Goal: Communication & Community: Answer question/provide support

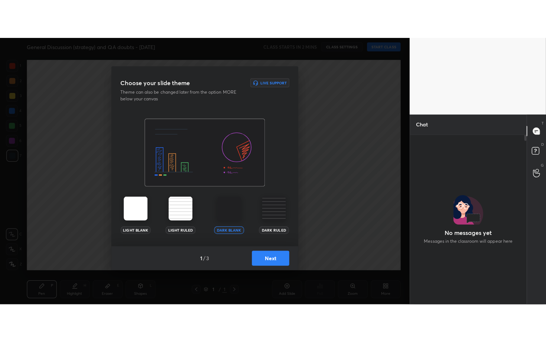
scroll to position [148, 114]
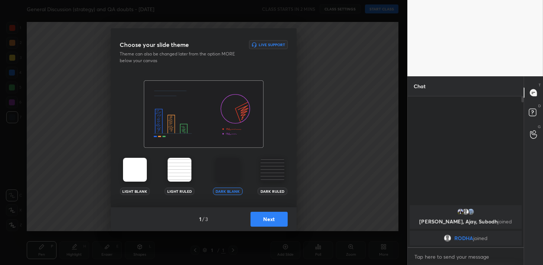
click at [274, 219] on button "Next" at bounding box center [269, 218] width 37 height 15
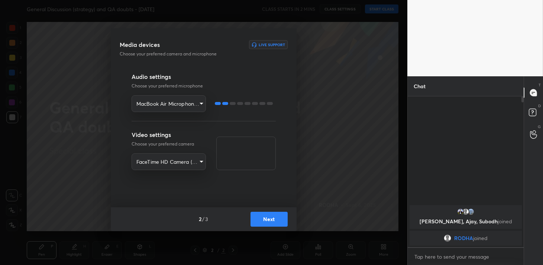
click at [191, 103] on body "1 2 3 4 5 6 7 R O A L C X Z Erase all C X Z General Discussion (strategy) and Q…" at bounding box center [271, 132] width 543 height 265
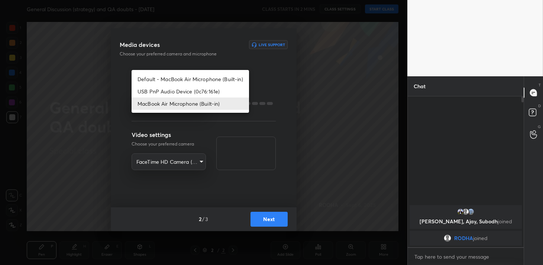
click at [191, 90] on li "USB PnP Audio Device (0c76:161e)" at bounding box center [190, 91] width 117 height 12
type input "05d891673b76c67950d6aa3905d63be4d62ffaa8451cdb9fa7f4df1204740699"
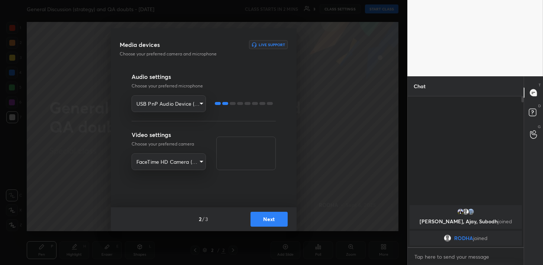
click at [277, 220] on button "Next" at bounding box center [269, 218] width 37 height 15
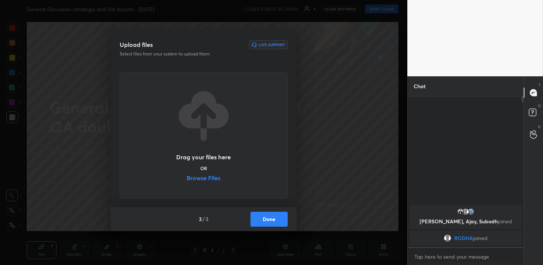
click at [277, 220] on button "Done" at bounding box center [269, 218] width 37 height 15
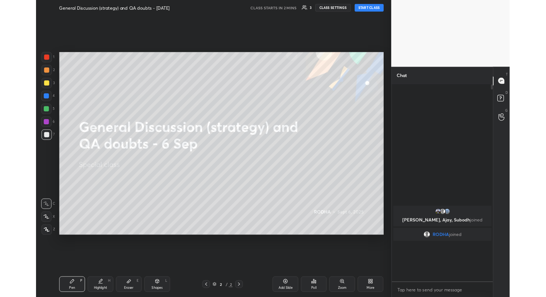
scroll to position [0, 0]
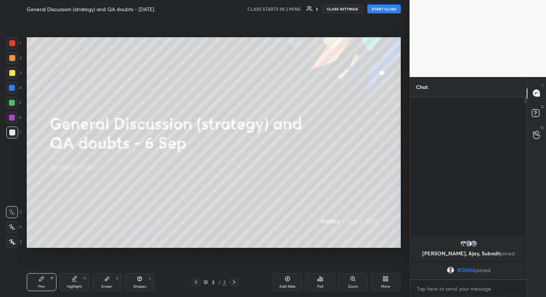
click at [16, 240] on div at bounding box center [12, 242] width 12 height 12
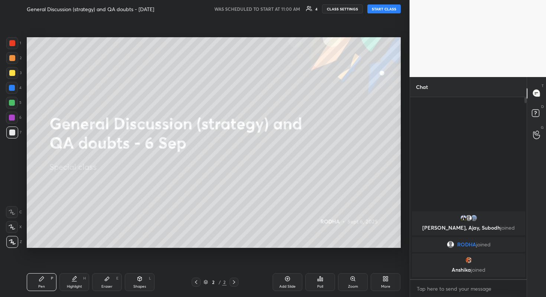
click at [385, 11] on button "START CLASS" at bounding box center [384, 8] width 33 height 9
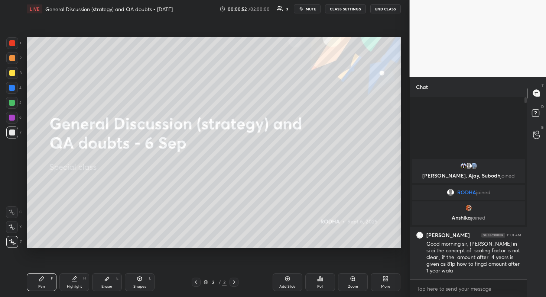
click at [290, 264] on div "Add Slide" at bounding box center [288, 286] width 16 height 4
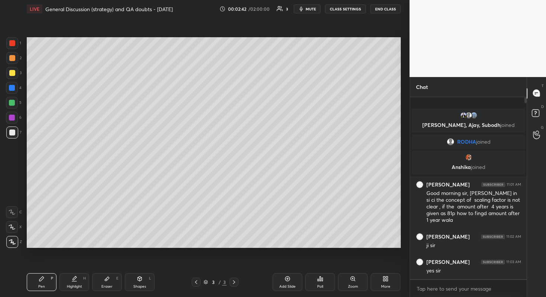
scroll to position [15, 0]
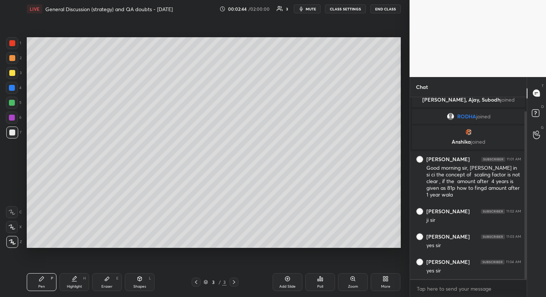
click at [284, 264] on div "Add Slide" at bounding box center [288, 286] width 16 height 4
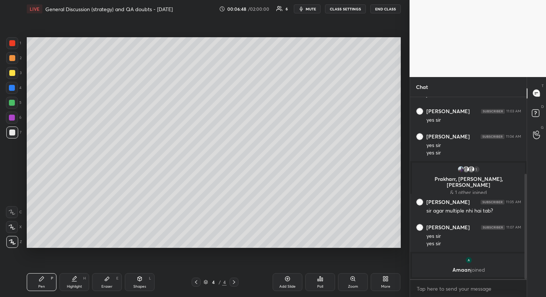
scroll to position [166, 0]
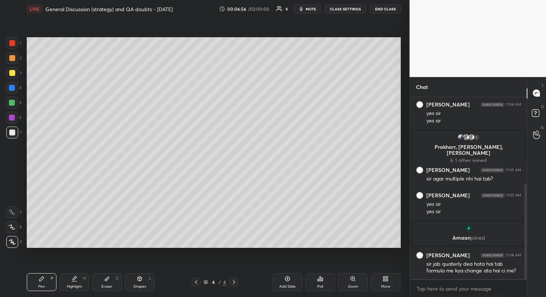
click at [291, 264] on div "Add Slide" at bounding box center [288, 282] width 30 height 18
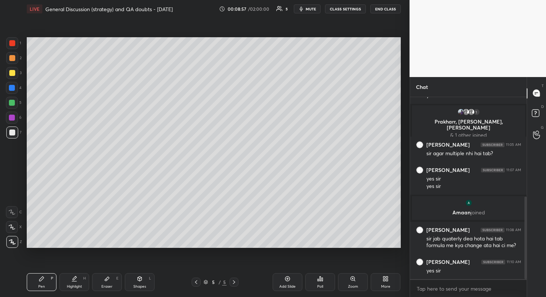
scroll to position [219, 0]
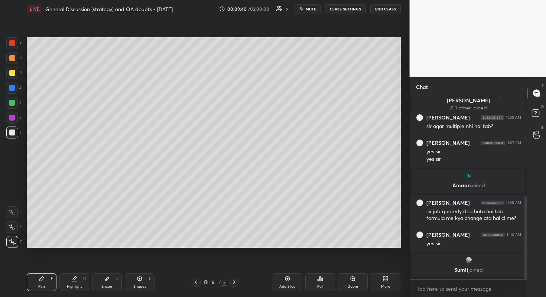
click at [290, 264] on div "Add Slide" at bounding box center [288, 286] width 16 height 4
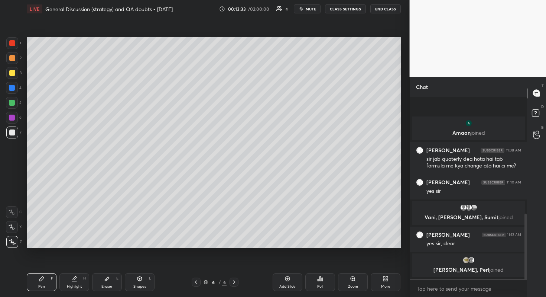
scroll to position [323, 0]
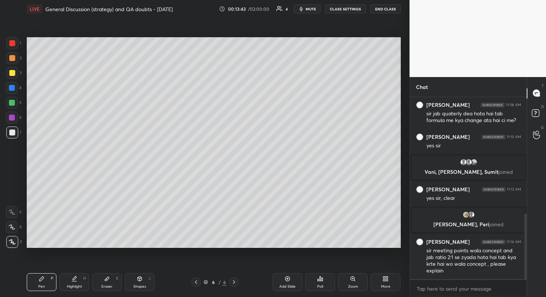
click at [323, 264] on div "Poll" at bounding box center [320, 286] width 6 height 4
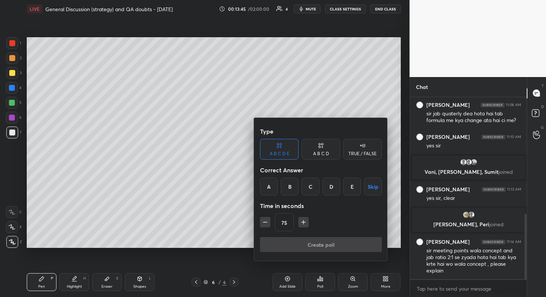
click at [294, 264] on div at bounding box center [273, 148] width 546 height 297
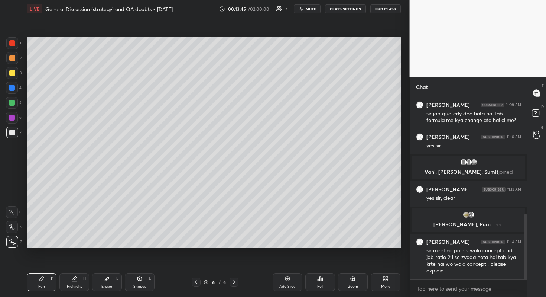
click at [294, 264] on div "Add Slide" at bounding box center [288, 282] width 30 height 18
click at [287, 264] on icon at bounding box center [288, 278] width 6 height 6
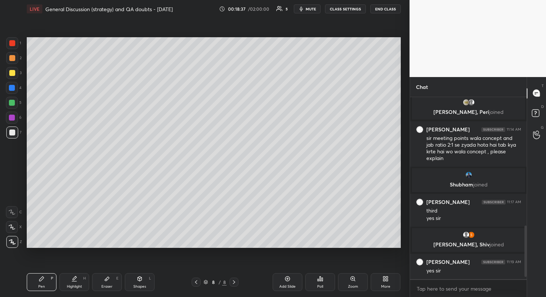
scroll to position [460, 0]
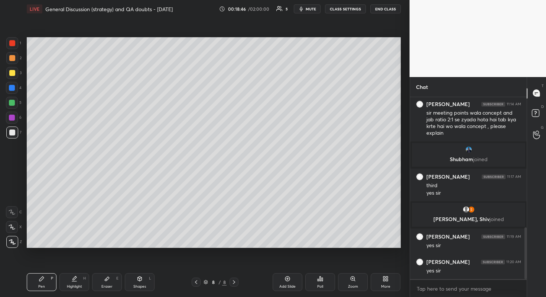
click at [284, 264] on div "Add Slide" at bounding box center [288, 286] width 16 height 4
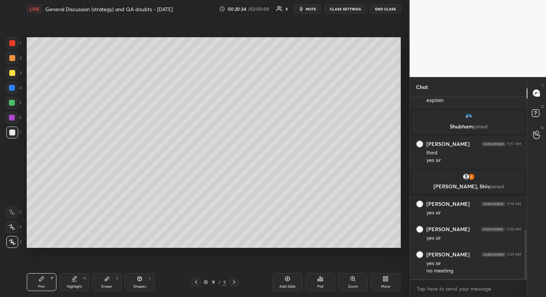
scroll to position [518, 0]
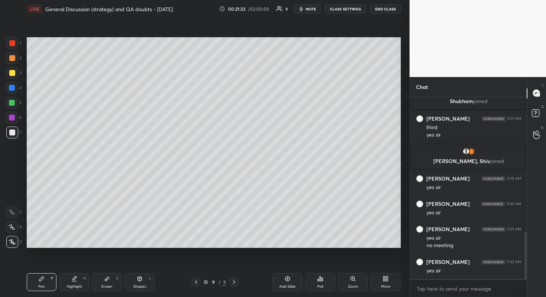
click at [293, 264] on div "Add Slide" at bounding box center [288, 282] width 30 height 18
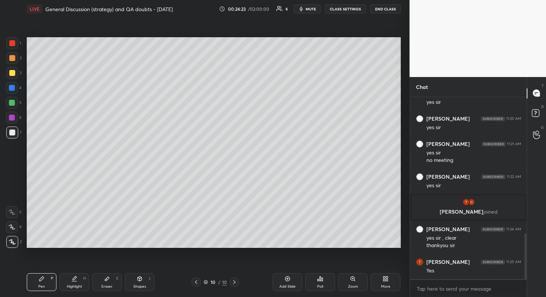
scroll to position [588, 0]
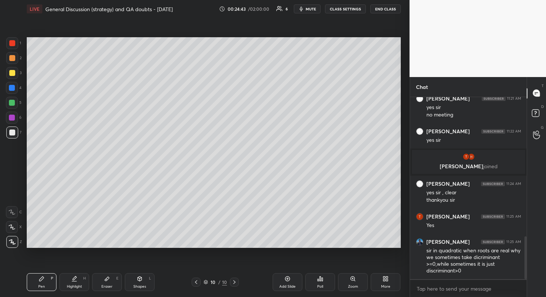
click at [290, 264] on div "Add Slide" at bounding box center [288, 286] width 16 height 4
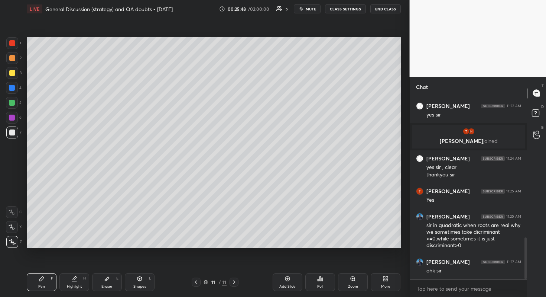
scroll to position [666, 0]
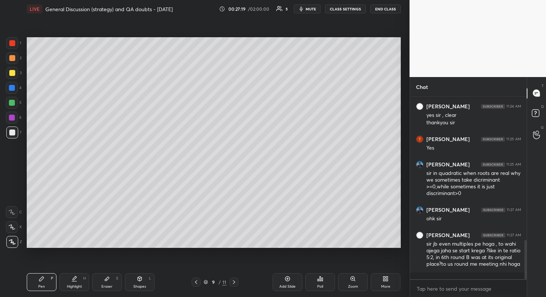
click at [294, 264] on div "Add Slide" at bounding box center [288, 282] width 30 height 18
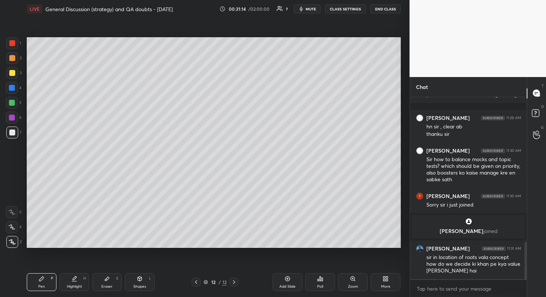
scroll to position [732, 0]
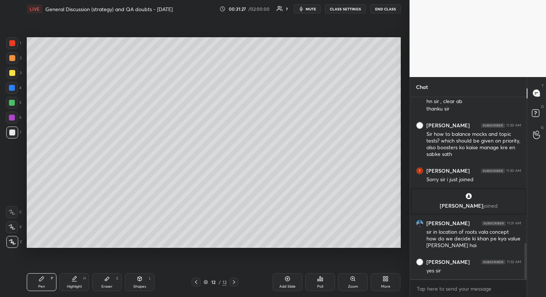
click at [292, 264] on div "Add Slide" at bounding box center [288, 282] width 30 height 18
drag, startPoint x: 12, startPoint y: 72, endPoint x: 16, endPoint y: 71, distance: 4.2
click at [12, 72] on div at bounding box center [12, 73] width 6 height 6
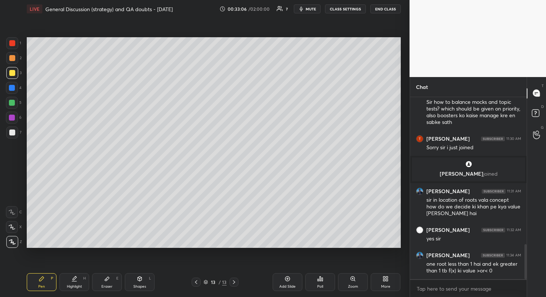
scroll to position [791, 0]
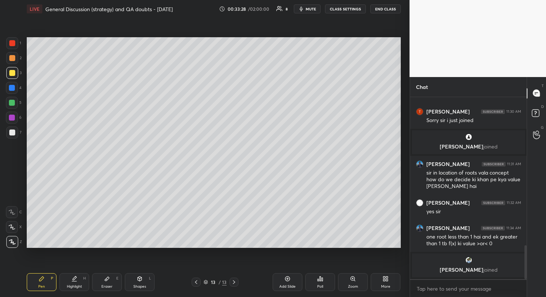
click at [13, 133] on div at bounding box center [12, 132] width 6 height 6
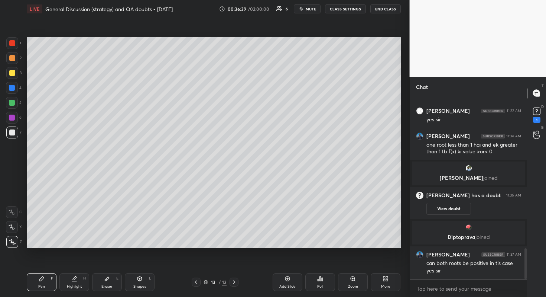
scroll to position [885, 0]
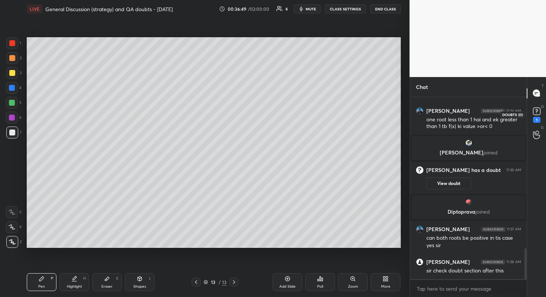
click at [540, 109] on rect at bounding box center [536, 110] width 7 height 7
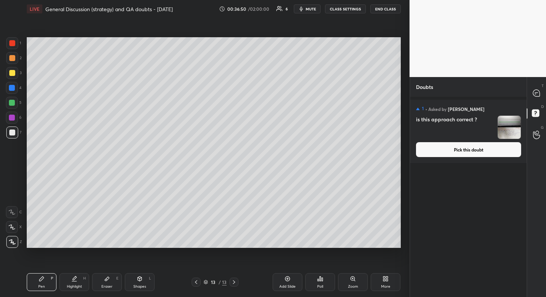
click at [466, 152] on button "Pick this doubt" at bounding box center [468, 149] width 105 height 15
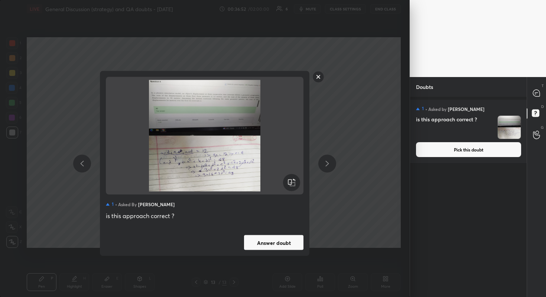
click at [277, 234] on div "1 • Asked by [PERSON_NAME] is this approach correct ? Answer doubt" at bounding box center [205, 163] width 210 height 185
click at [278, 240] on button "Answer doubt" at bounding box center [273, 242] width 59 height 15
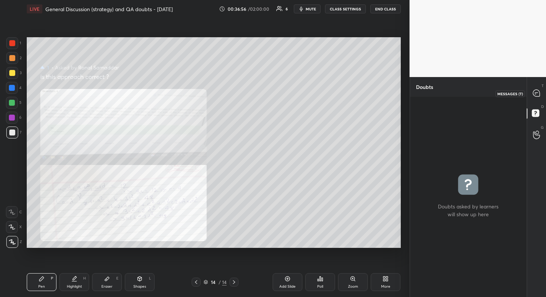
click at [536, 90] on icon at bounding box center [536, 93] width 7 height 7
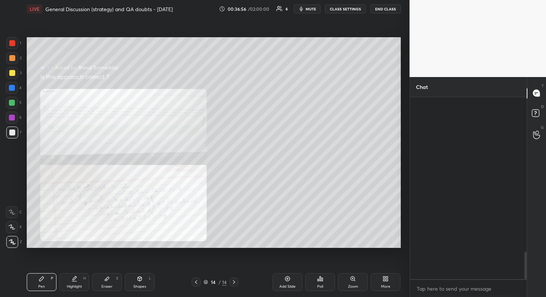
scroll to position [180, 114]
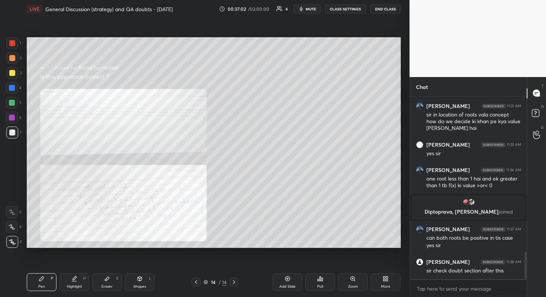
click at [351, 264] on div "Zoom" at bounding box center [353, 282] width 30 height 18
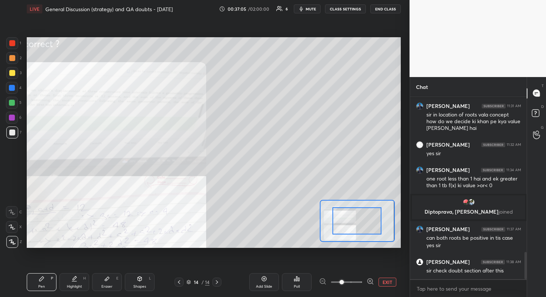
click at [307, 224] on div "Setting up your live class Poll for secs No correct answer Start poll" at bounding box center [214, 142] width 374 height 210
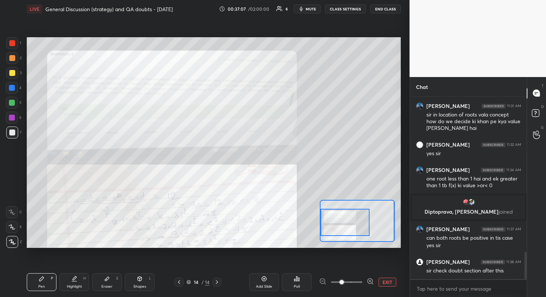
drag, startPoint x: 347, startPoint y: 219, endPoint x: 327, endPoint y: 220, distance: 20.5
click at [327, 220] on div at bounding box center [345, 222] width 49 height 27
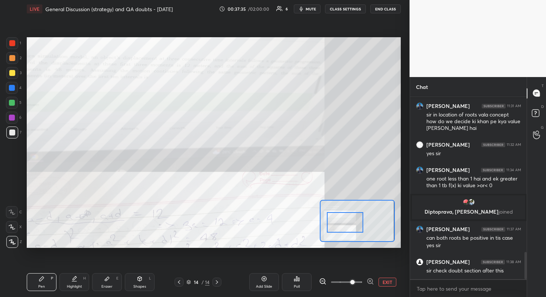
click at [350, 264] on span at bounding box center [352, 282] width 4 height 4
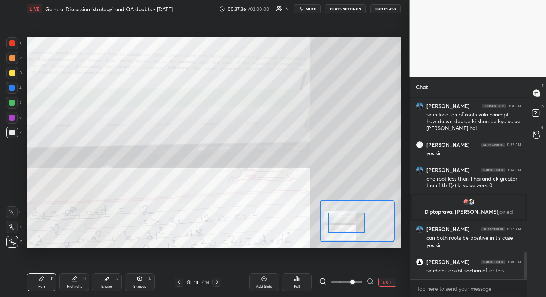
click at [350, 223] on div at bounding box center [347, 222] width 37 height 20
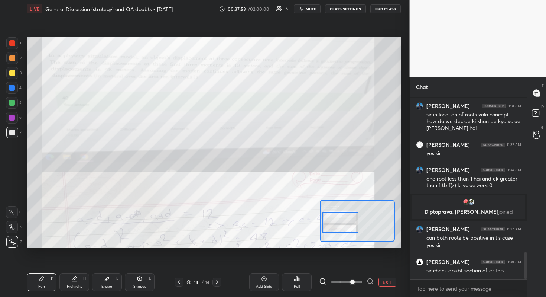
drag, startPoint x: 348, startPoint y: 224, endPoint x: 341, endPoint y: 224, distance: 6.4
click at [341, 224] on div at bounding box center [340, 222] width 37 height 20
click at [13, 119] on div at bounding box center [12, 117] width 6 height 6
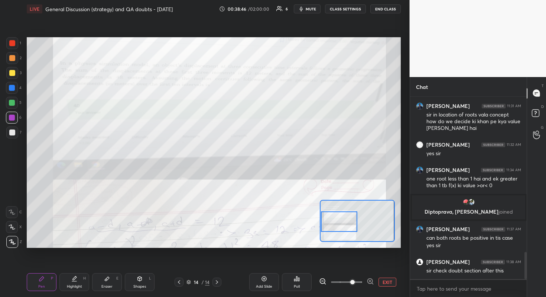
drag, startPoint x: 340, startPoint y: 230, endPoint x: 336, endPoint y: 227, distance: 5.7
click at [336, 227] on div at bounding box center [339, 221] width 37 height 20
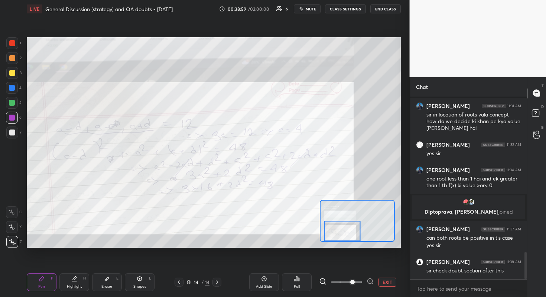
scroll to position [1063, 0]
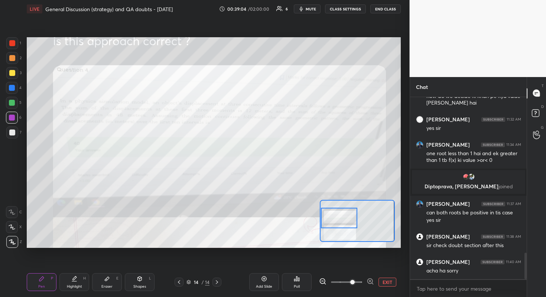
drag, startPoint x: 337, startPoint y: 234, endPoint x: 333, endPoint y: 221, distance: 13.2
click at [334, 221] on div at bounding box center [339, 217] width 37 height 20
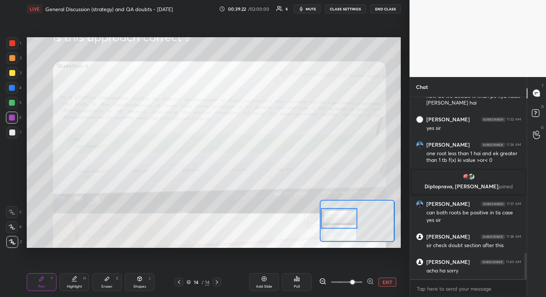
scroll to position [1070, 0]
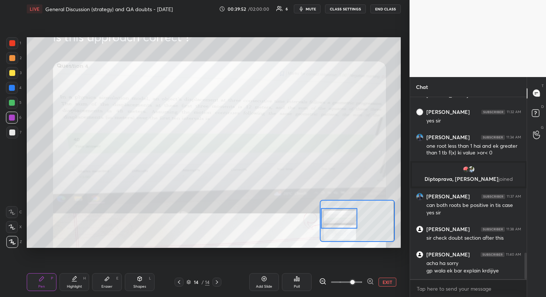
click at [13, 74] on div at bounding box center [12, 73] width 6 height 6
click at [13, 88] on div at bounding box center [12, 88] width 6 height 6
click at [15, 73] on div at bounding box center [12, 73] width 12 height 12
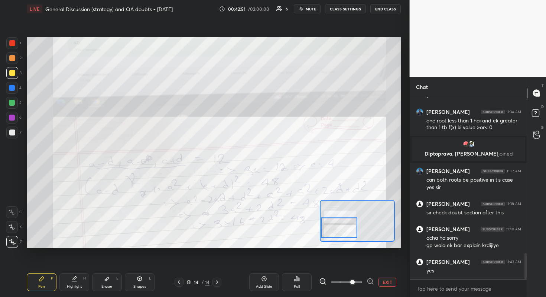
drag, startPoint x: 349, startPoint y: 224, endPoint x: 346, endPoint y: 234, distance: 10.2
click at [346, 234] on div at bounding box center [339, 227] width 37 height 20
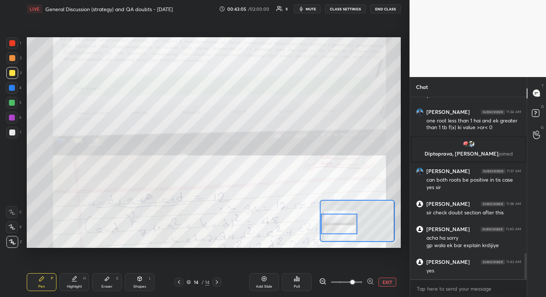
drag, startPoint x: 348, startPoint y: 225, endPoint x: 347, endPoint y: 221, distance: 4.2
click at [347, 221] on div at bounding box center [339, 223] width 37 height 20
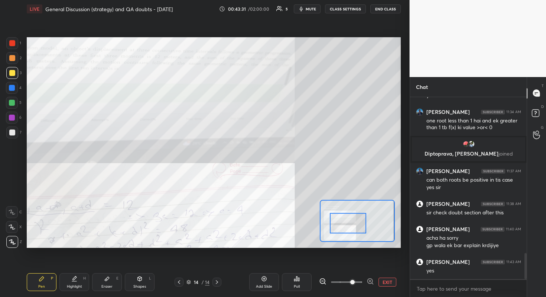
drag, startPoint x: 346, startPoint y: 227, endPoint x: 355, endPoint y: 227, distance: 9.0
click at [355, 227] on div at bounding box center [348, 223] width 37 height 20
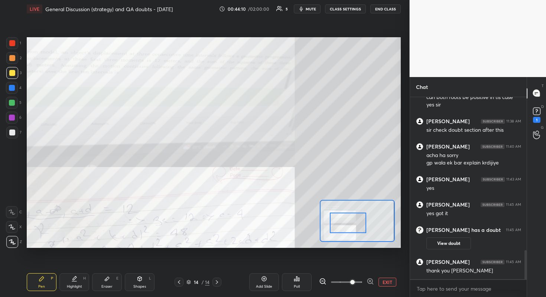
scroll to position [952, 0]
click at [453, 247] on button "View doubt" at bounding box center [449, 243] width 45 height 12
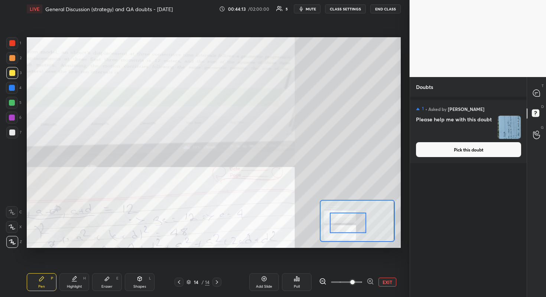
click at [489, 148] on button "Pick this doubt" at bounding box center [468, 149] width 105 height 15
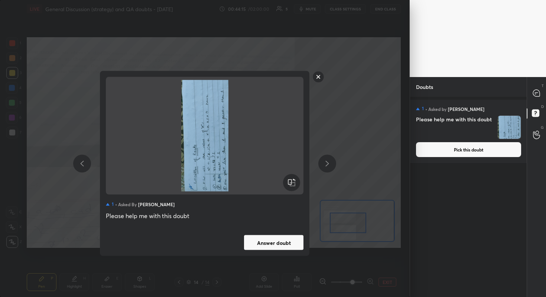
click at [293, 181] on icon at bounding box center [291, 182] width 9 height 9
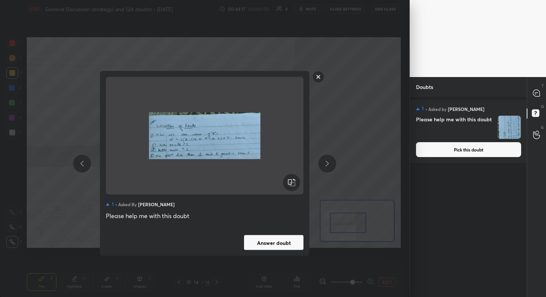
click at [280, 243] on button "Answer doubt" at bounding box center [273, 242] width 59 height 15
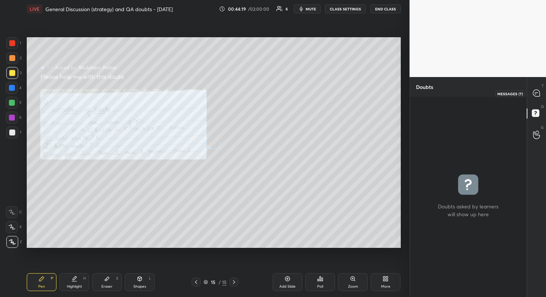
click at [539, 94] on icon at bounding box center [536, 93] width 7 height 7
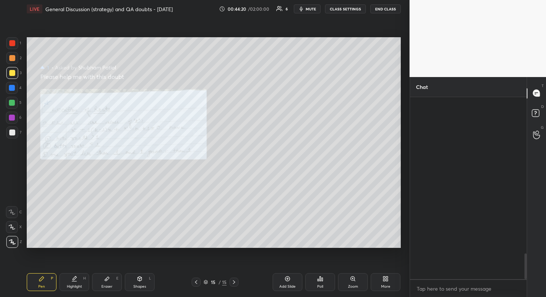
scroll to position [180, 114]
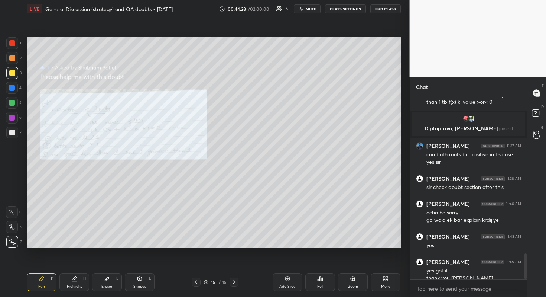
click at [353, 264] on div "Zoom" at bounding box center [353, 286] width 10 height 4
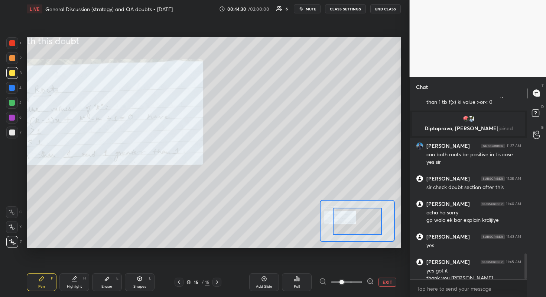
drag, startPoint x: 357, startPoint y: 215, endPoint x: 342, endPoint y: 211, distance: 15.4
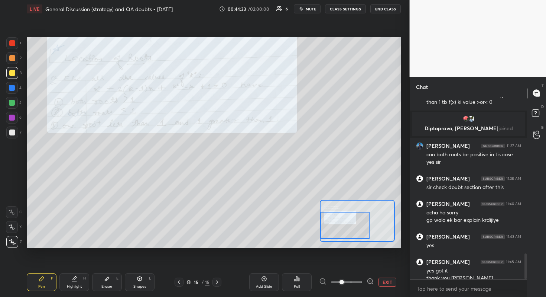
drag, startPoint x: 348, startPoint y: 219, endPoint x: 322, endPoint y: 223, distance: 26.3
click at [322, 223] on div at bounding box center [345, 224] width 49 height 27
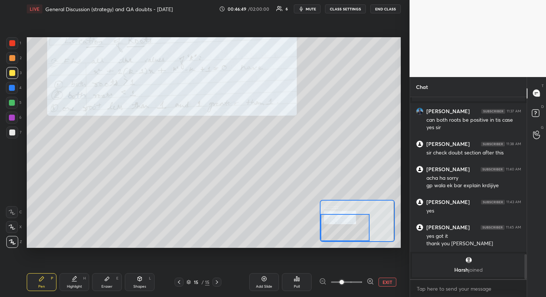
drag, startPoint x: 354, startPoint y: 224, endPoint x: 352, endPoint y: 229, distance: 4.8
click at [352, 229] on div at bounding box center [345, 227] width 49 height 27
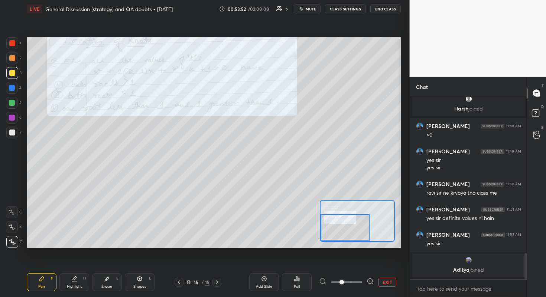
scroll to position [1038, 0]
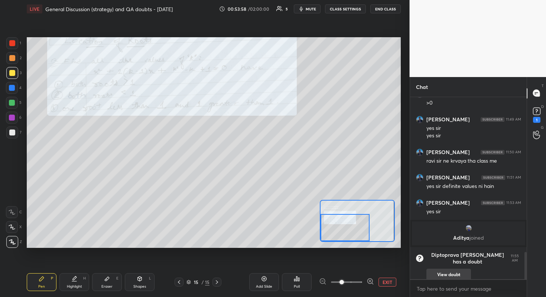
click at [464, 264] on button "View doubt" at bounding box center [449, 274] width 45 height 12
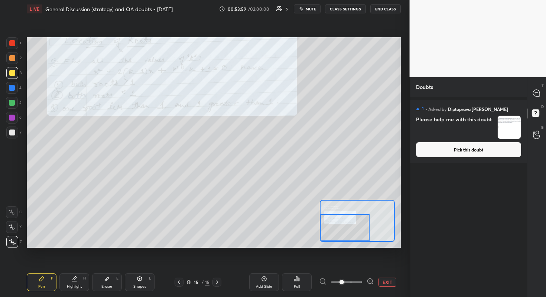
click at [475, 147] on button "Pick this doubt" at bounding box center [468, 149] width 105 height 15
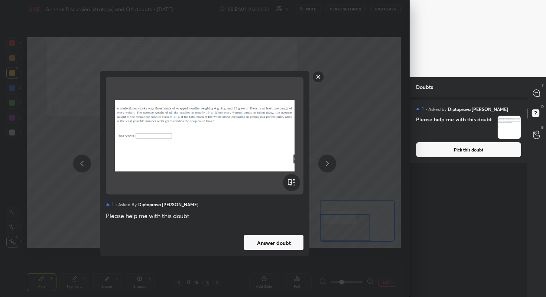
click at [279, 243] on button "Answer doubt" at bounding box center [273, 242] width 59 height 15
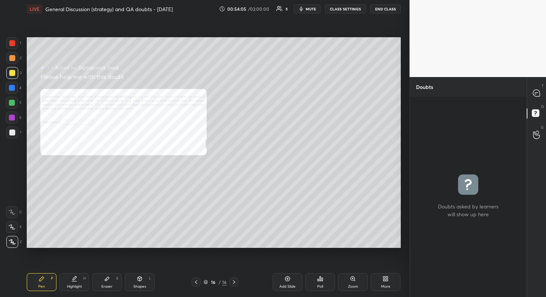
click at [355, 264] on icon at bounding box center [353, 278] width 6 height 6
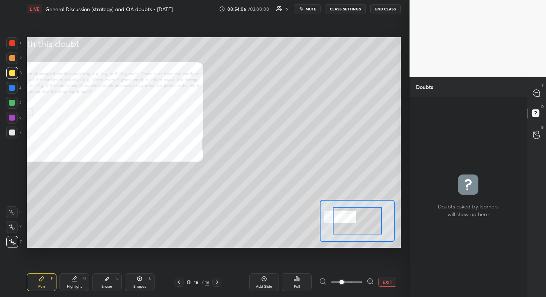
click at [355, 264] on span at bounding box center [346, 281] width 31 height 11
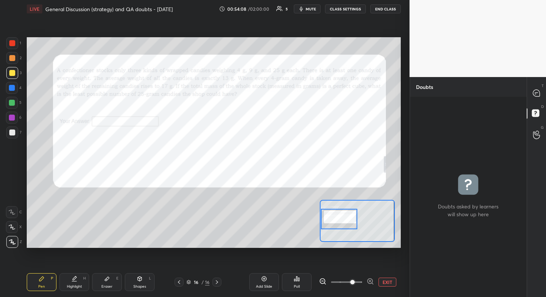
drag, startPoint x: 356, startPoint y: 225, endPoint x: 320, endPoint y: 224, distance: 36.5
click at [320, 224] on div at bounding box center [357, 221] width 75 height 42
click at [12, 113] on div at bounding box center [12, 118] width 12 height 12
click at [535, 95] on icon at bounding box center [536, 93] width 7 height 7
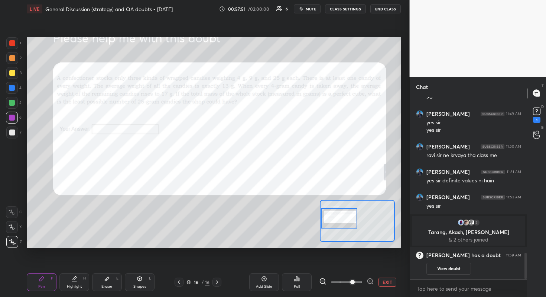
scroll to position [1069, 0]
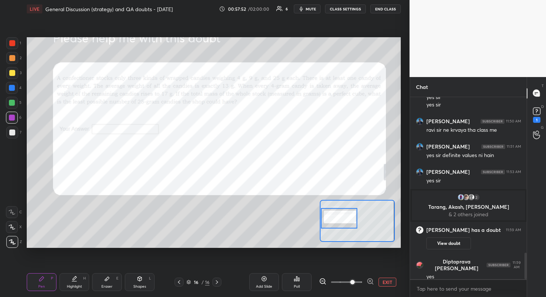
click at [342, 218] on div at bounding box center [339, 218] width 37 height 20
click at [539, 111] on rect at bounding box center [536, 110] width 7 height 7
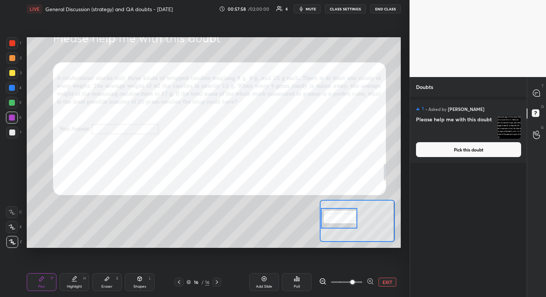
click at [494, 151] on button "Pick this doubt" at bounding box center [468, 149] width 105 height 15
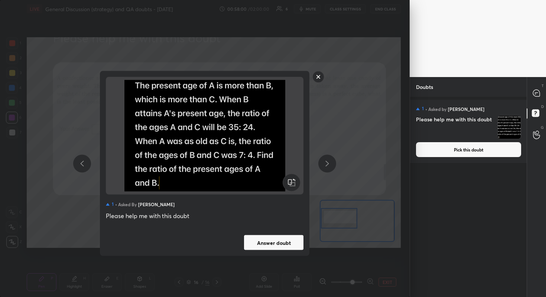
click at [281, 243] on button "Answer doubt" at bounding box center [273, 242] width 59 height 15
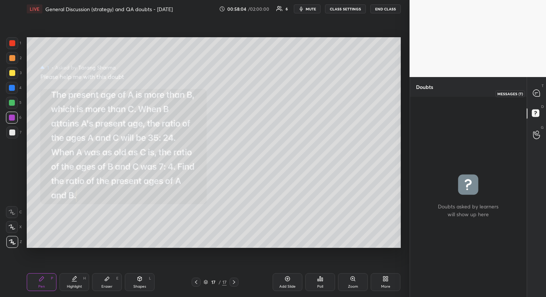
click at [535, 93] on icon at bounding box center [536, 93] width 7 height 7
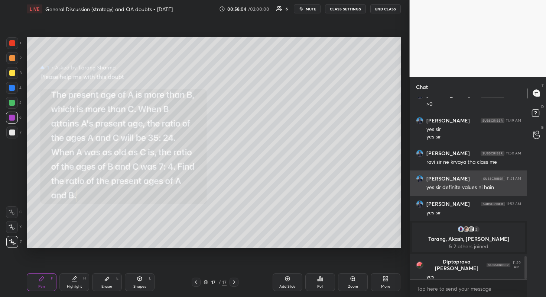
scroll to position [180, 114]
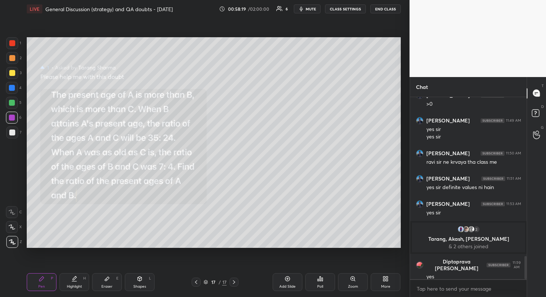
click at [11, 133] on div at bounding box center [12, 132] width 6 height 6
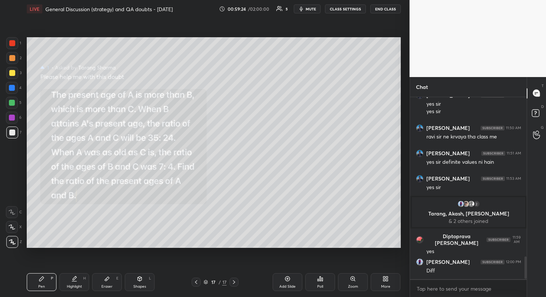
scroll to position [1309, 0]
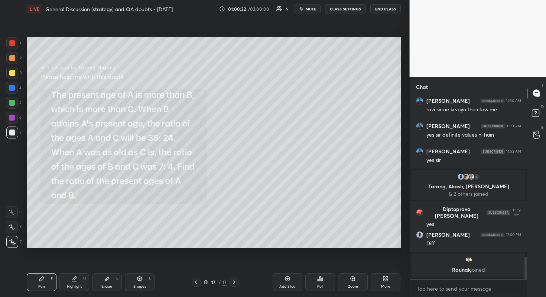
click at [13, 75] on div at bounding box center [12, 73] width 6 height 6
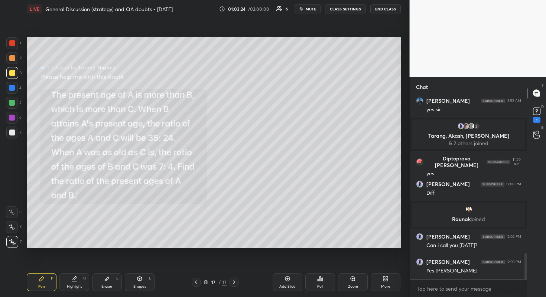
scroll to position [1091, 0]
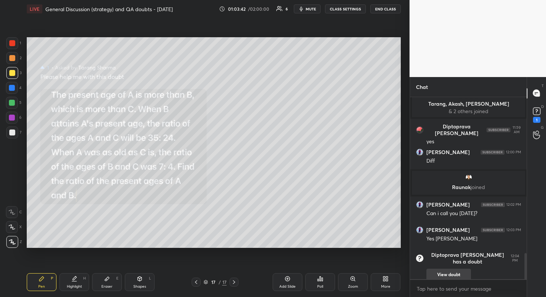
click at [459, 264] on button "View doubt" at bounding box center [449, 274] width 45 height 12
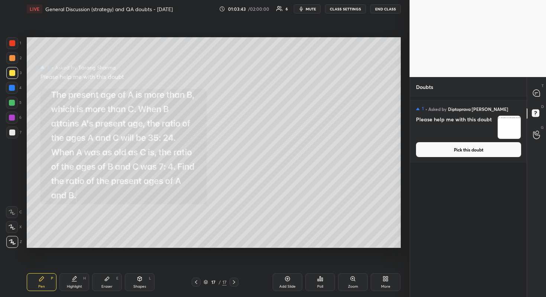
click at [488, 152] on button "Pick this doubt" at bounding box center [468, 149] width 105 height 15
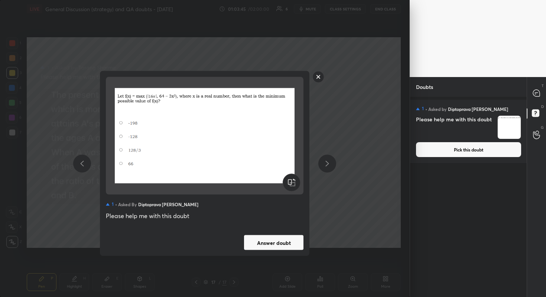
click at [261, 245] on button "Answer doubt" at bounding box center [273, 242] width 59 height 15
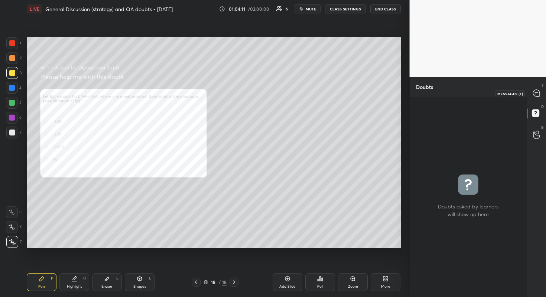
click at [535, 91] on icon at bounding box center [536, 93] width 7 height 7
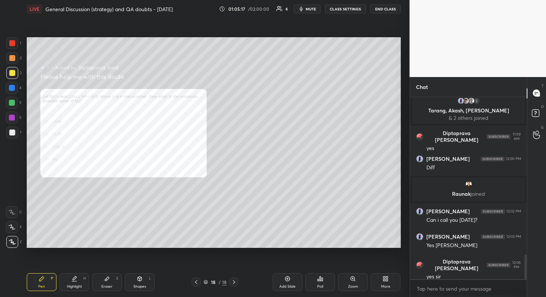
scroll to position [1175, 0]
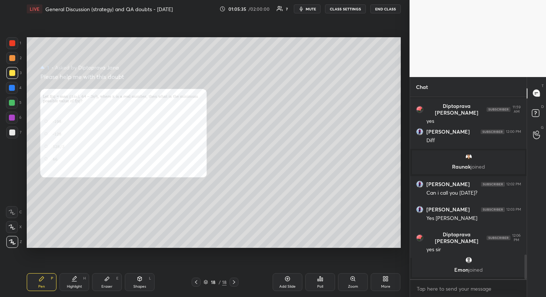
click at [137, 264] on icon at bounding box center [140, 278] width 6 height 6
click at [14, 244] on icon at bounding box center [13, 242] width 6 height 6
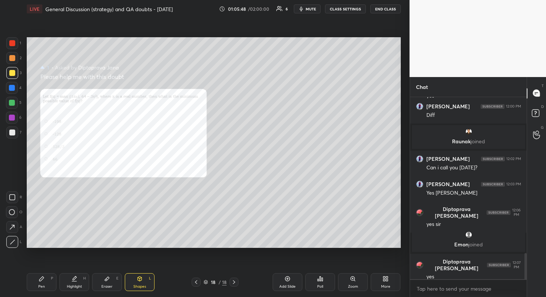
scroll to position [1081, 0]
click at [10, 133] on div at bounding box center [12, 132] width 12 height 12
click at [43, 264] on icon at bounding box center [42, 278] width 6 height 6
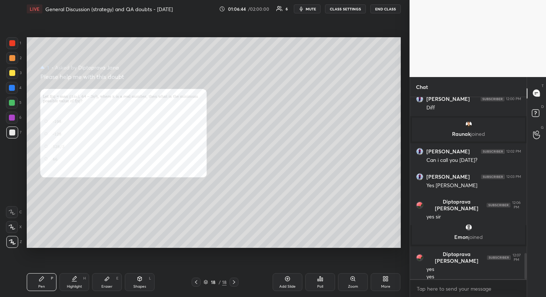
click at [12, 85] on div at bounding box center [12, 88] width 6 height 6
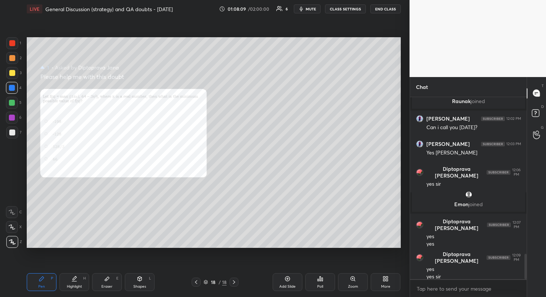
scroll to position [1160, 0]
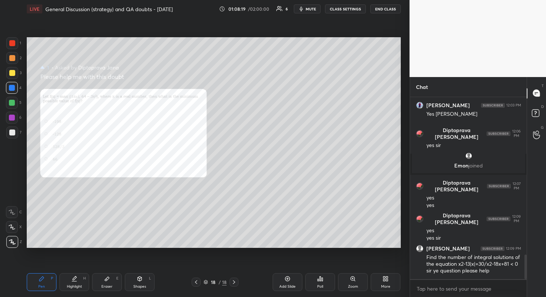
click at [294, 264] on div "Add Slide" at bounding box center [288, 286] width 16 height 4
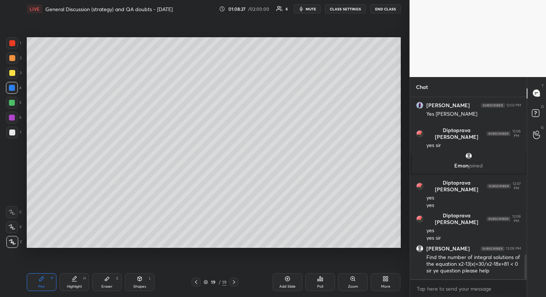
drag, startPoint x: 12, startPoint y: 72, endPoint x: 26, endPoint y: 64, distance: 16.6
click at [13, 72] on div at bounding box center [12, 73] width 6 height 6
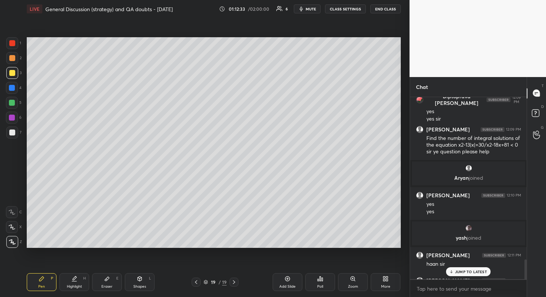
scroll to position [1532, 0]
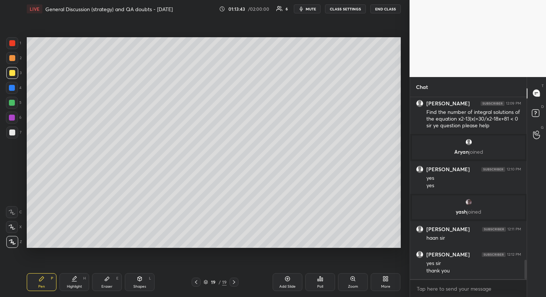
click at [313, 9] on span "mute" at bounding box center [311, 8] width 10 height 5
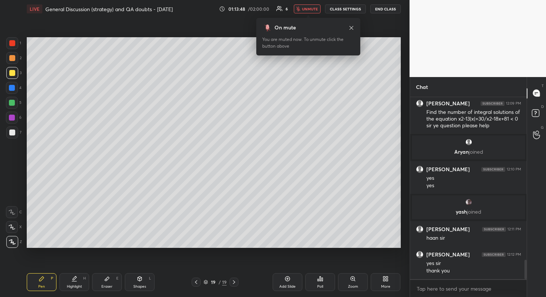
click at [313, 9] on span "unmute" at bounding box center [310, 8] width 16 height 5
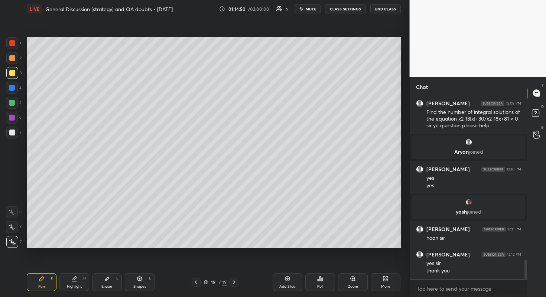
click at [387, 10] on button "END CLASS" at bounding box center [386, 8] width 30 height 9
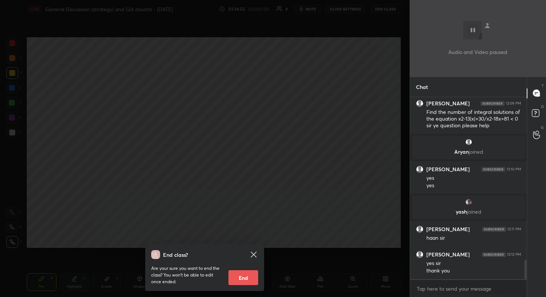
click at [245, 264] on button "End" at bounding box center [244, 277] width 30 height 15
type textarea "x"
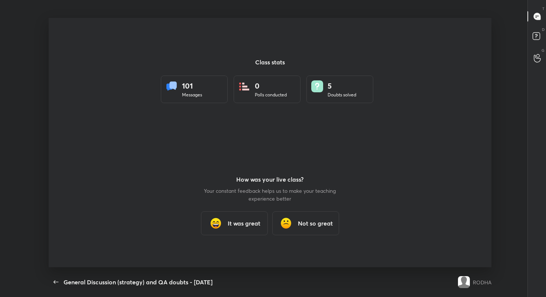
scroll to position [36919, 36628]
